Goal: Information Seeking & Learning: Learn about a topic

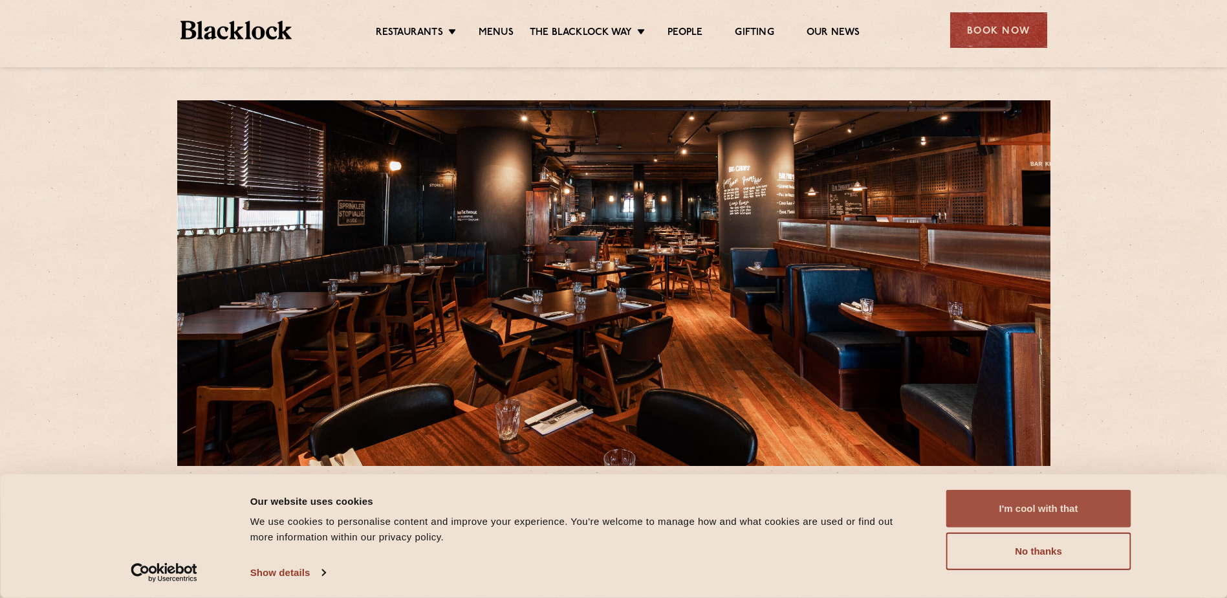
click at [1009, 509] on button "I'm cool with that" at bounding box center [1039, 509] width 185 height 38
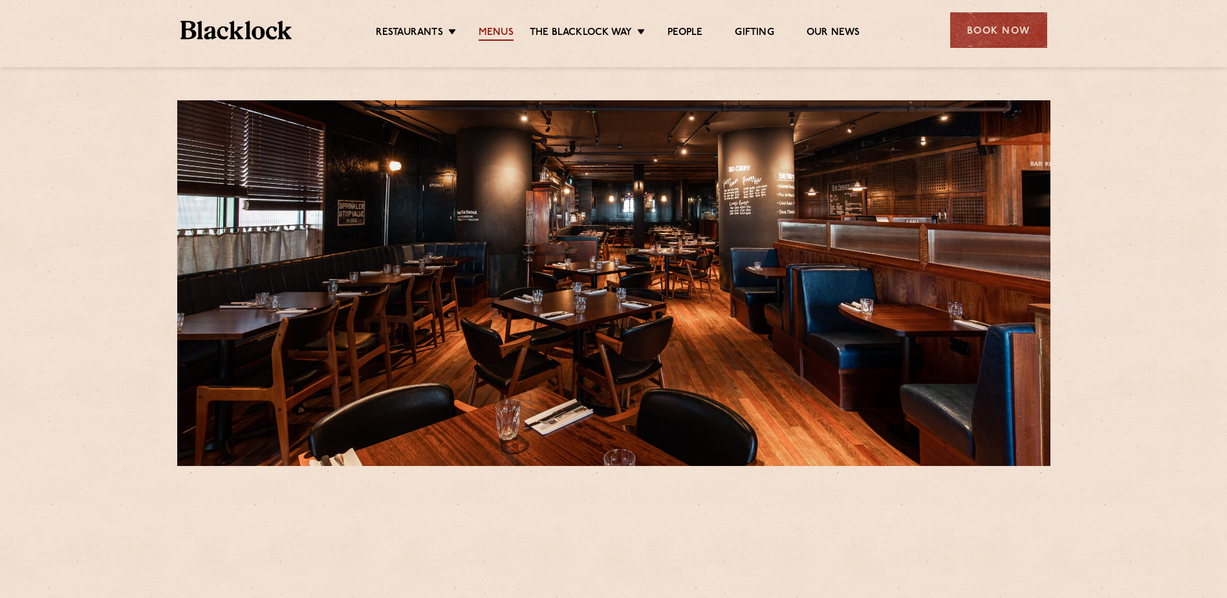
click at [506, 27] on link "Menus" at bounding box center [496, 34] width 35 height 14
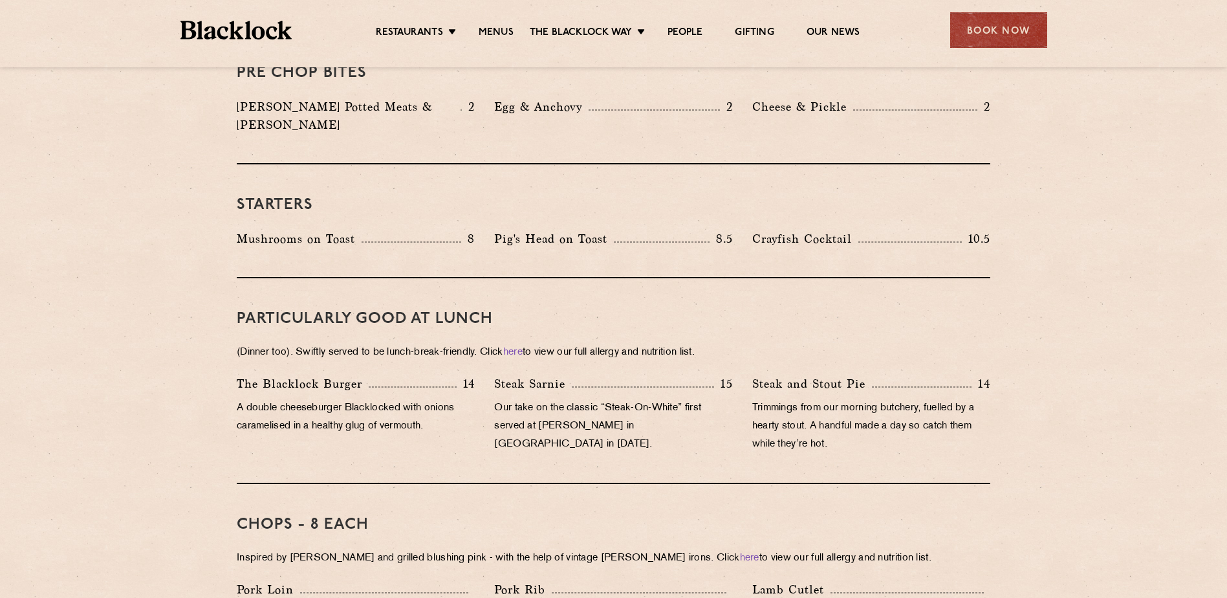
scroll to position [647, 0]
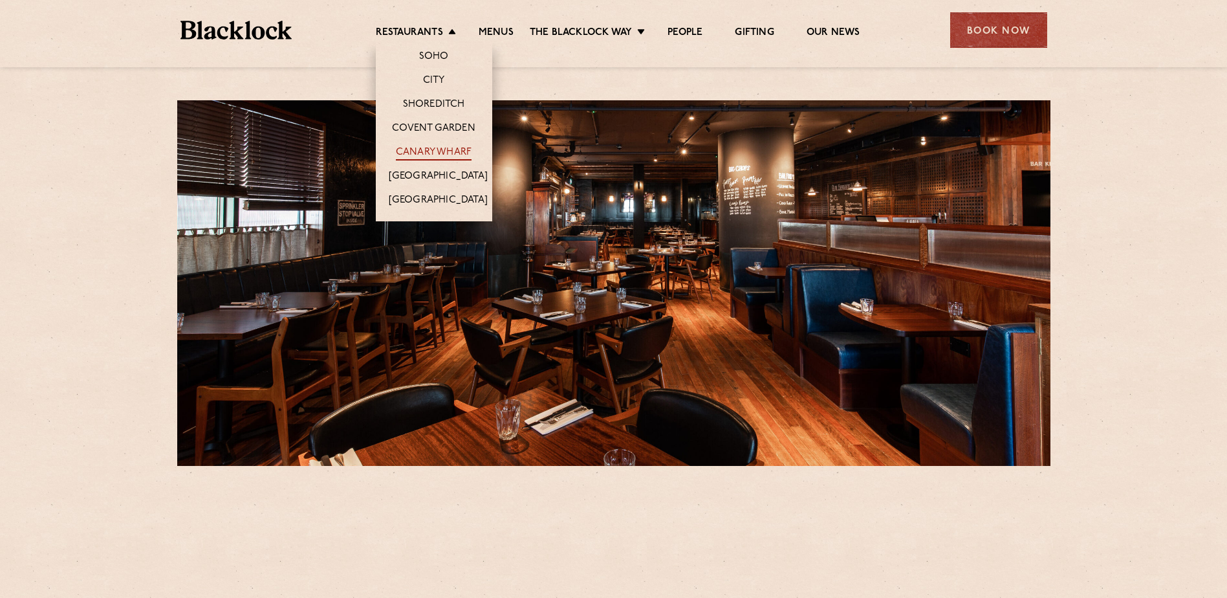
click at [428, 153] on link "Canary Wharf" at bounding box center [434, 153] width 76 height 14
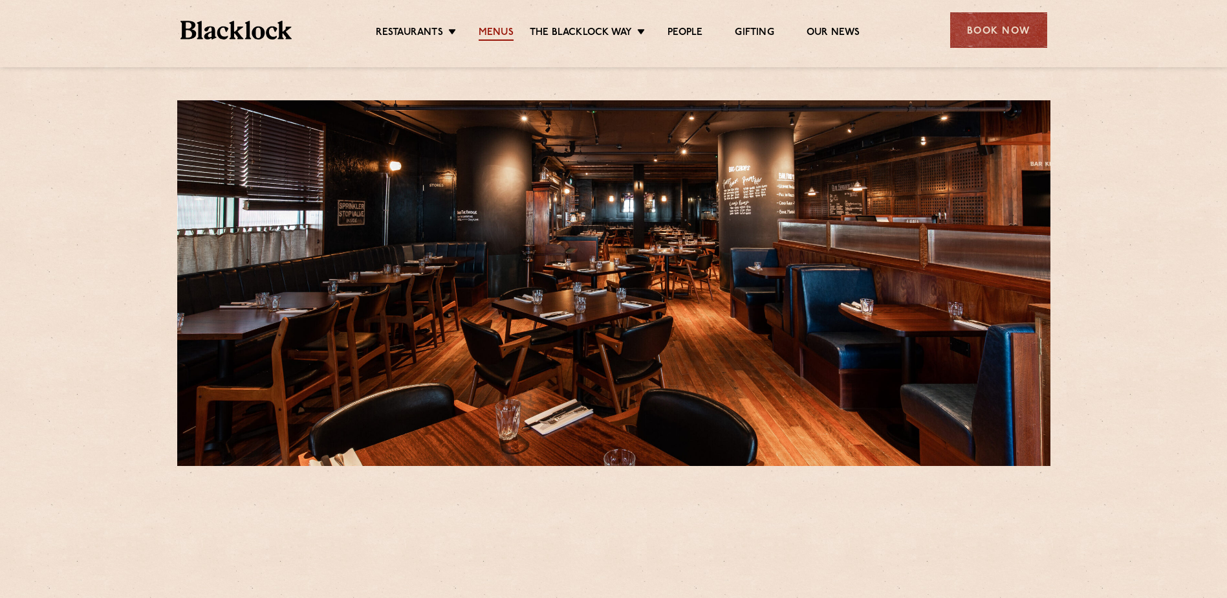
click at [499, 27] on link "Menus" at bounding box center [496, 34] width 35 height 14
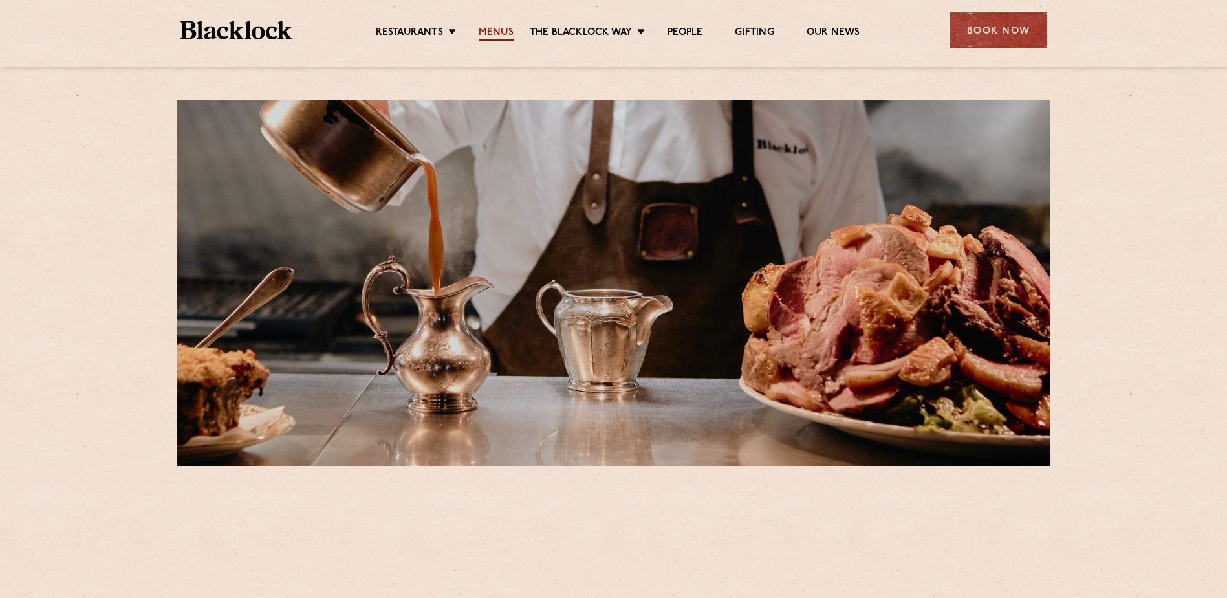
click at [498, 34] on link "Menus" at bounding box center [496, 34] width 35 height 14
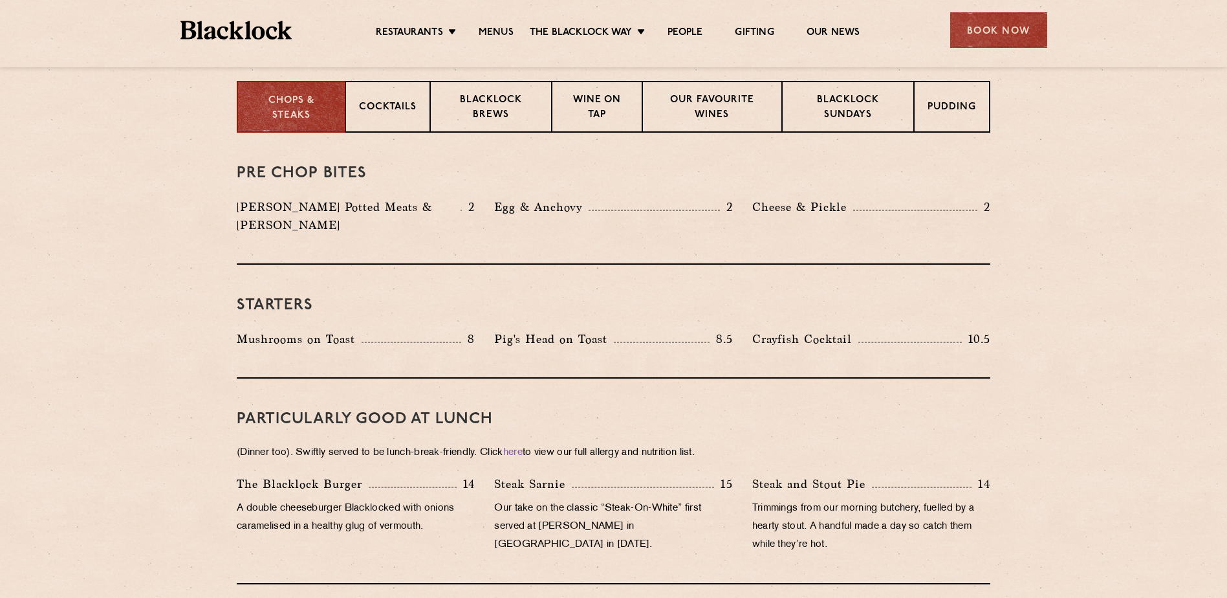
scroll to position [518, 0]
click at [589, 101] on p "Wine on Tap" at bounding box center [597, 109] width 63 height 30
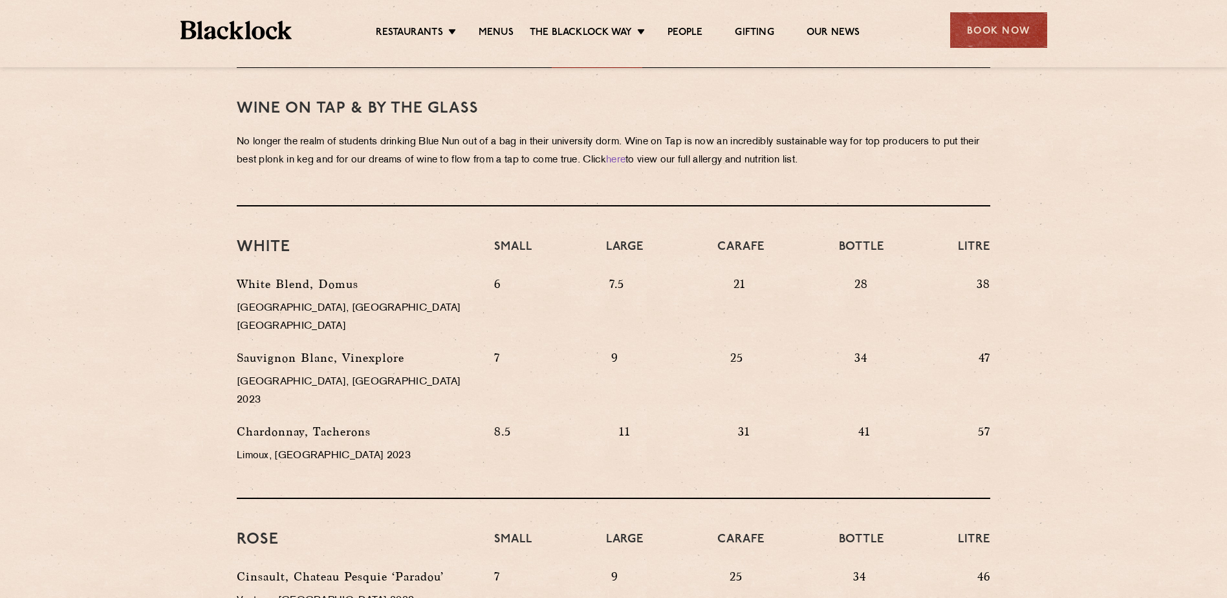
scroll to position [582, 0]
